Goal: Check status: Check status

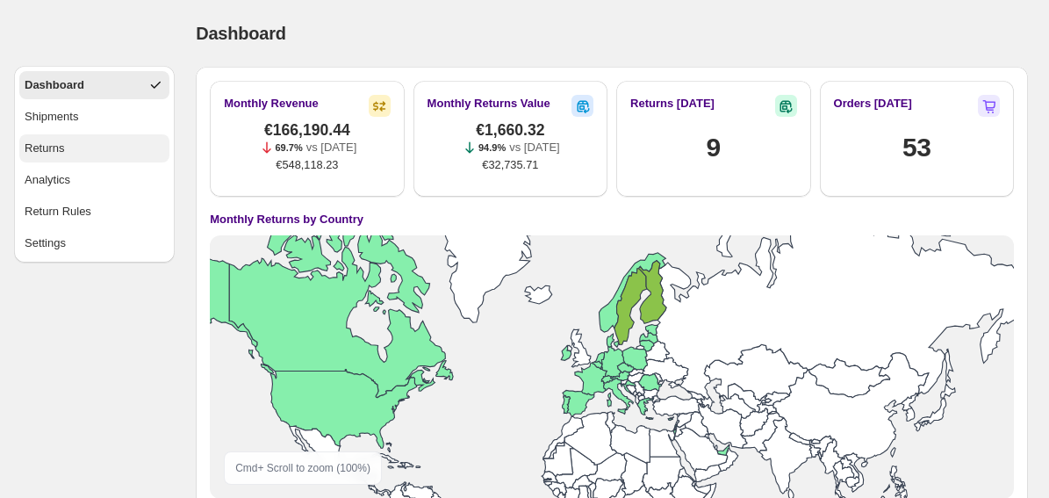
click at [61, 147] on div "Returns" at bounding box center [45, 149] width 40 height 18
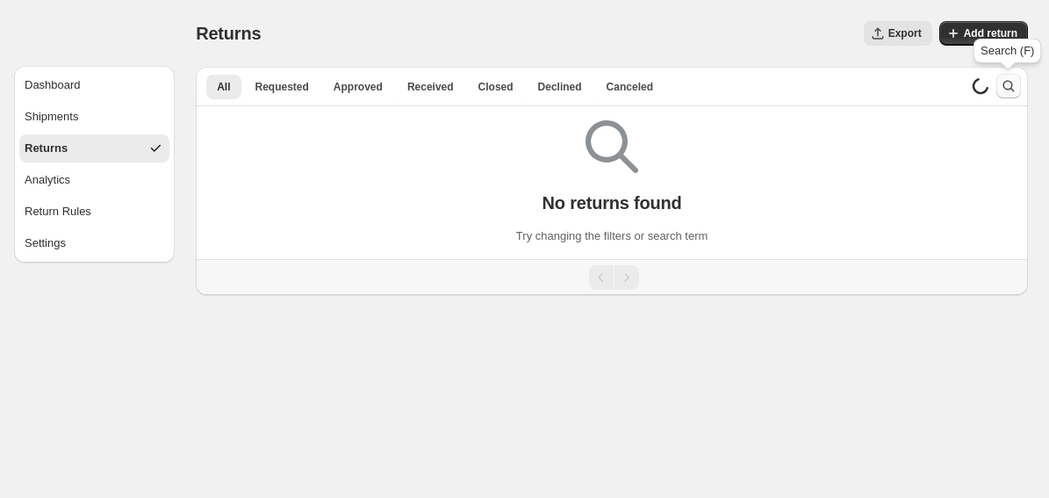
click at [1005, 84] on icon "Search and filter results" at bounding box center [1008, 86] width 18 height 18
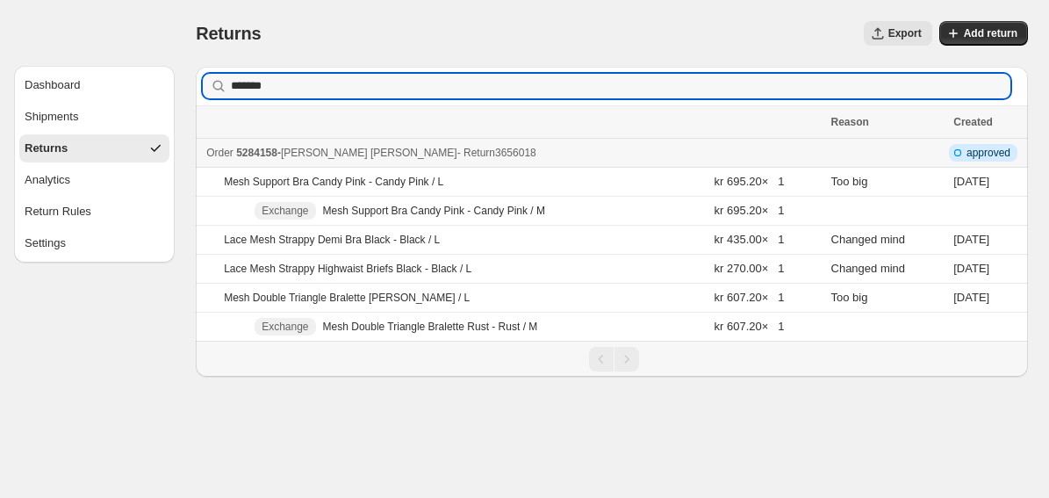
type input "*******"
click at [242, 157] on span "5284158" at bounding box center [256, 153] width 41 height 12
